Goal: Check status: Check status

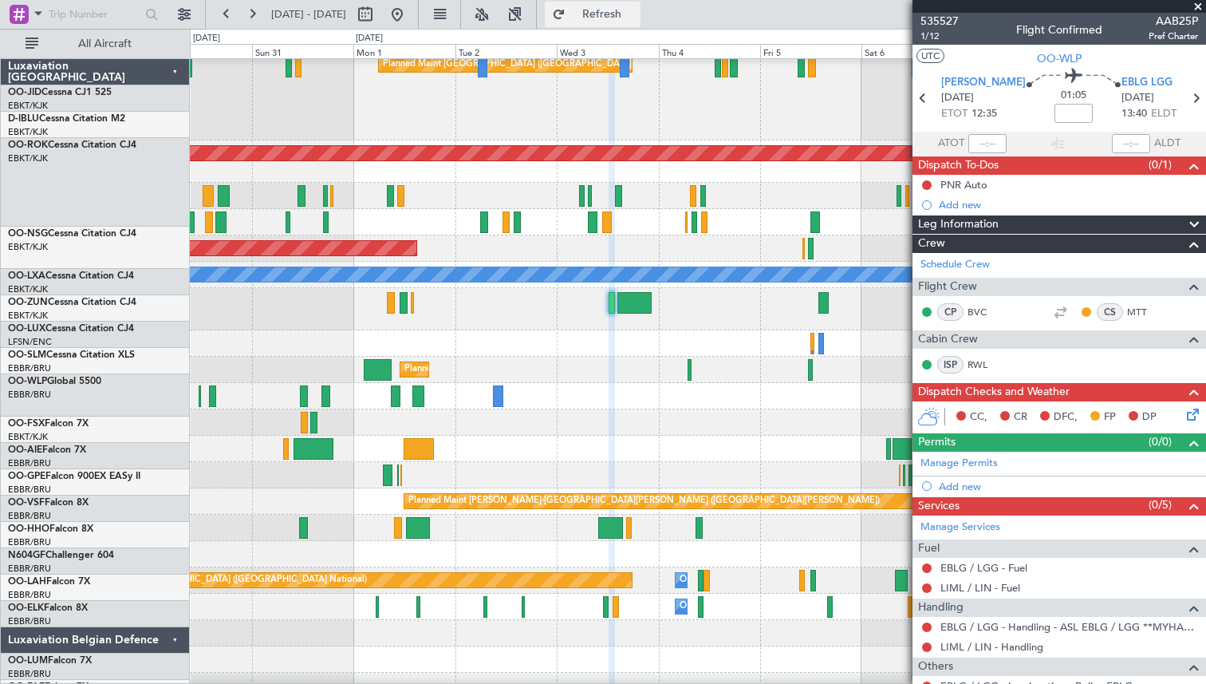
scroll to position [86, 0]
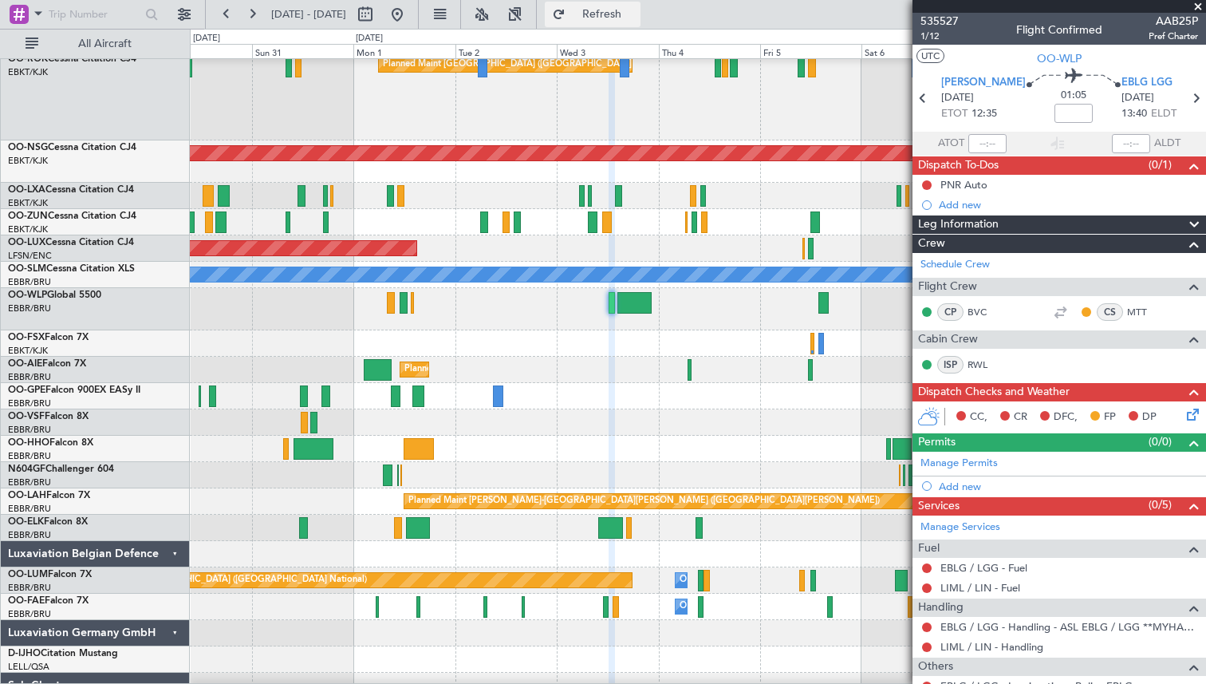
click at [614, 8] on button "Refresh" at bounding box center [593, 15] width 96 height 26
click at [606, 14] on button "Refresh" at bounding box center [593, 15] width 96 height 26
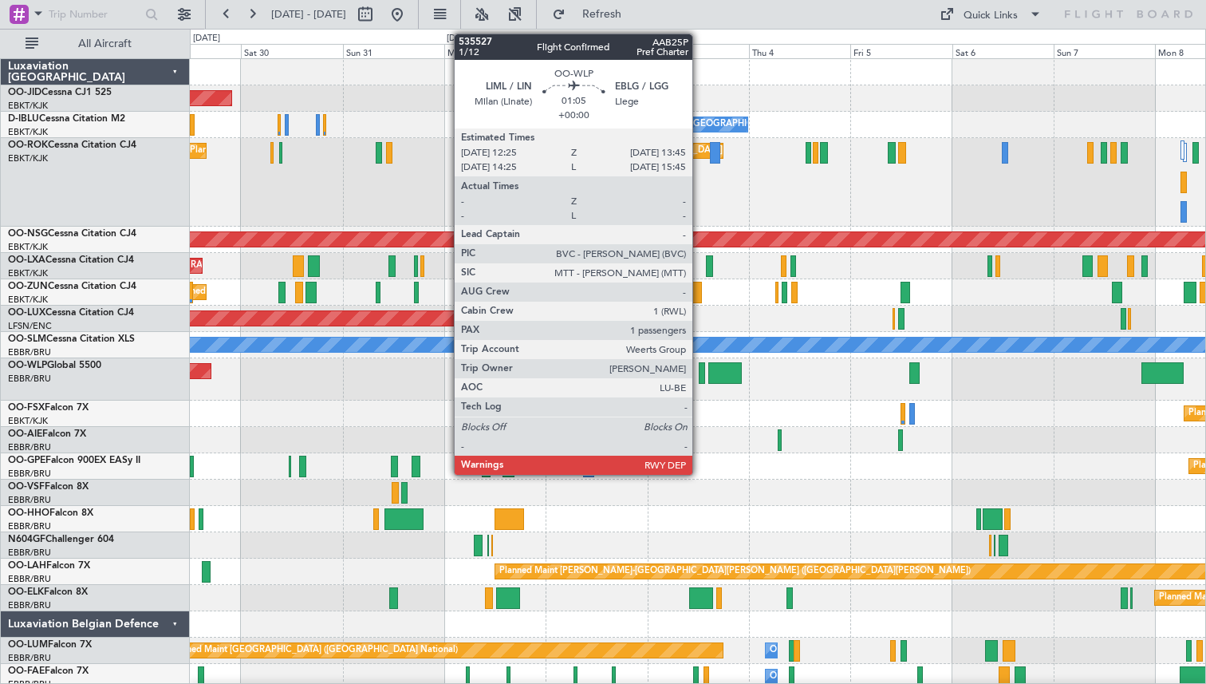
click at [700, 370] on div at bounding box center [702, 373] width 6 height 22
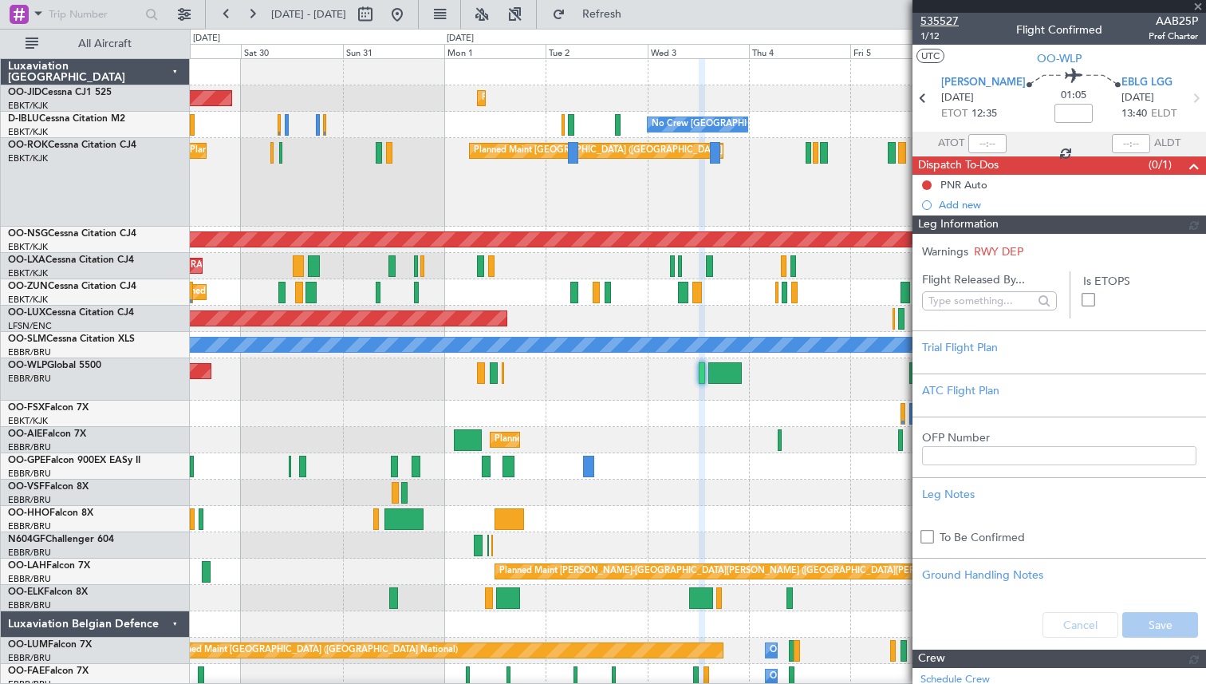
click at [945, 21] on span "535527" at bounding box center [940, 21] width 38 height 17
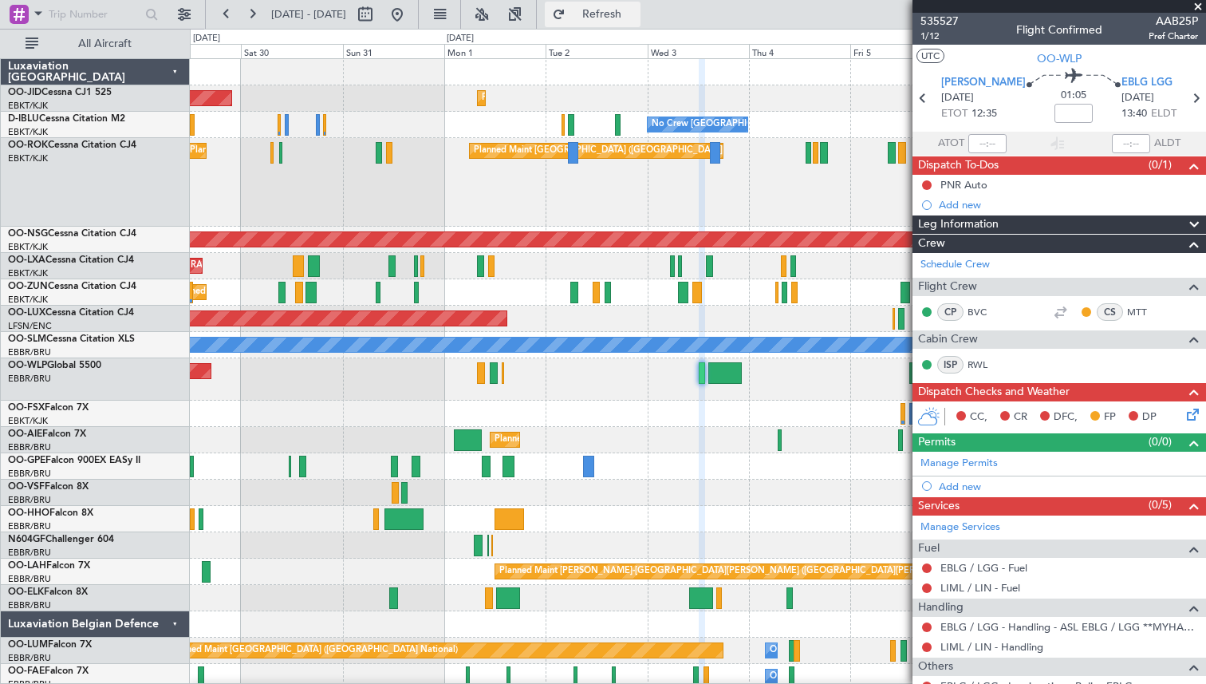
click at [614, 10] on button "Refresh" at bounding box center [593, 15] width 96 height 26
click at [937, 17] on span "535527" at bounding box center [940, 21] width 38 height 17
